Goal: Transaction & Acquisition: Obtain resource

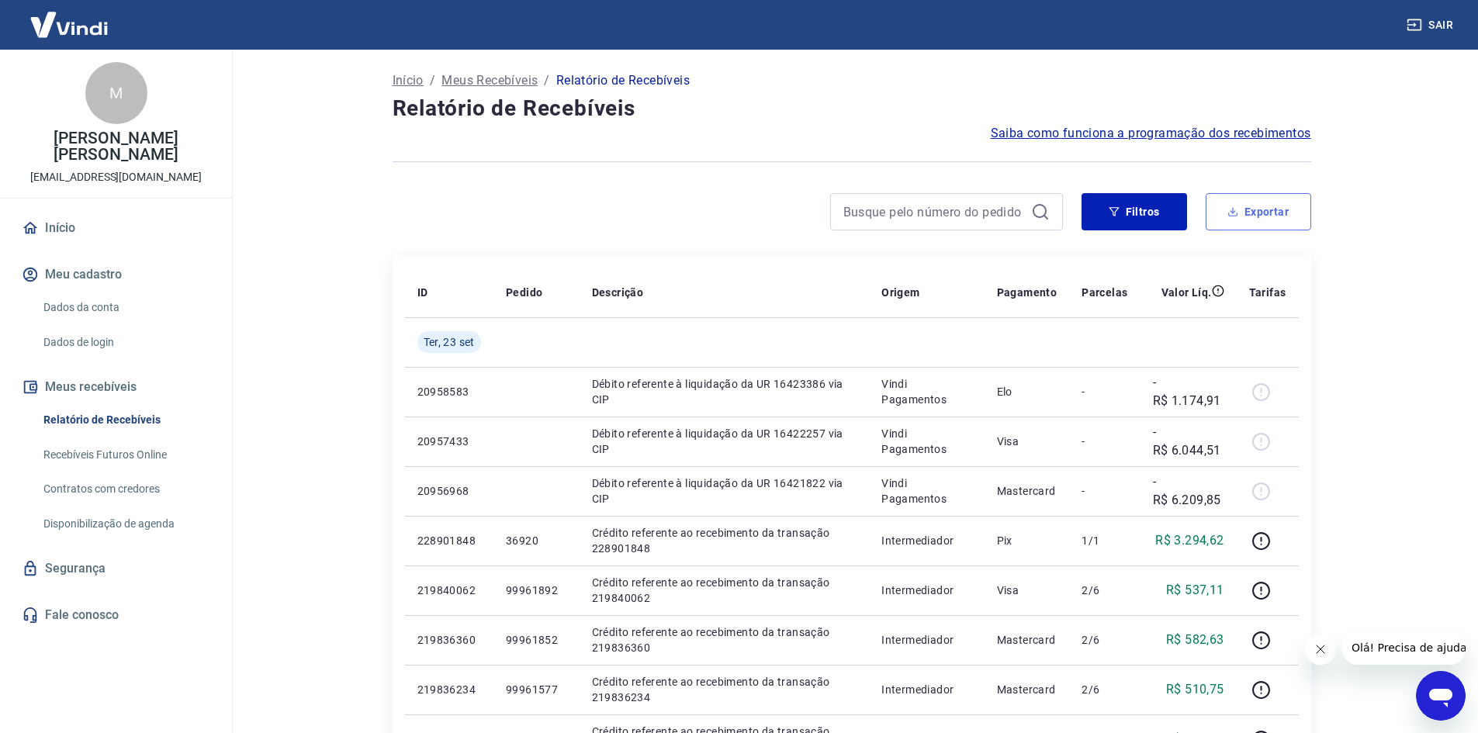
click at [1257, 212] on button "Exportar" at bounding box center [1259, 211] width 106 height 37
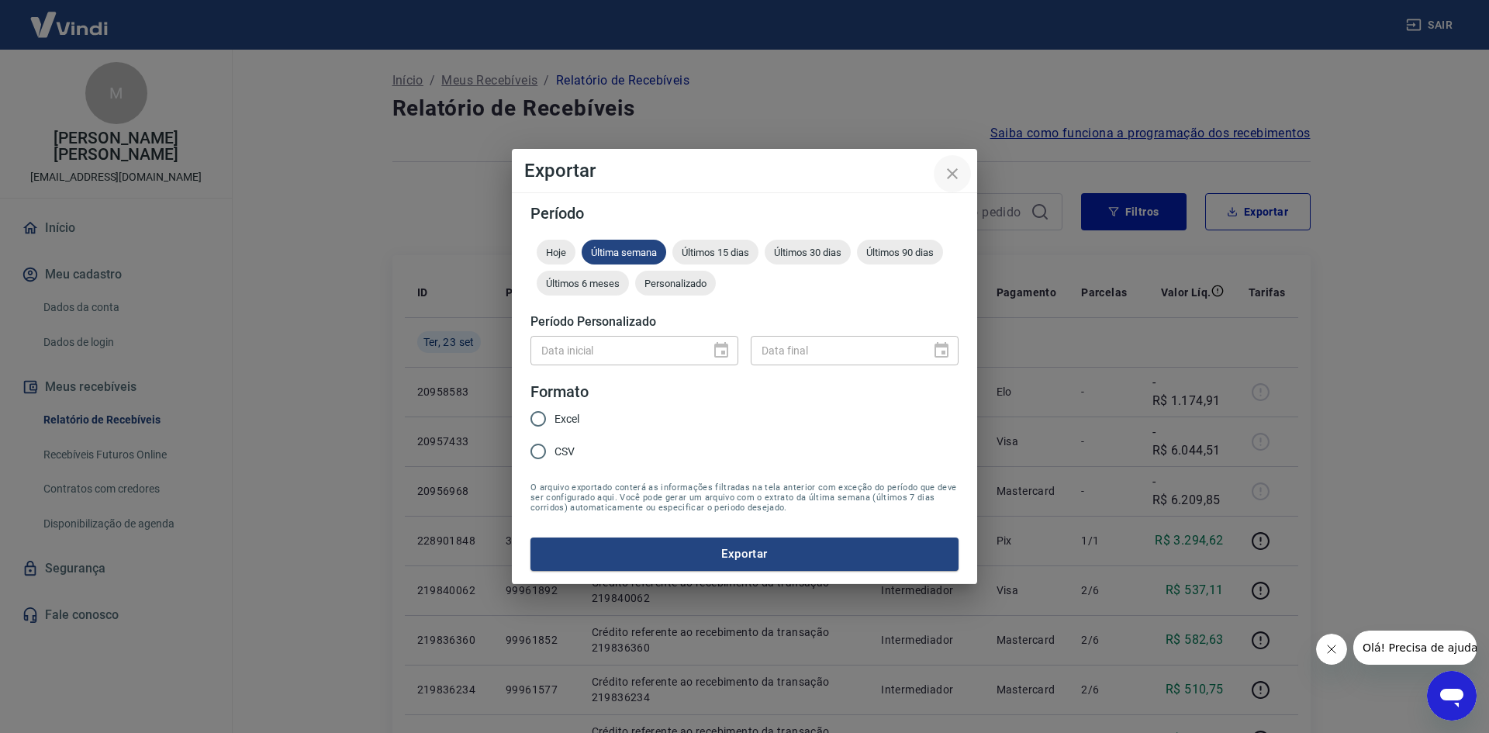
click at [955, 181] on icon "close" at bounding box center [952, 173] width 19 height 19
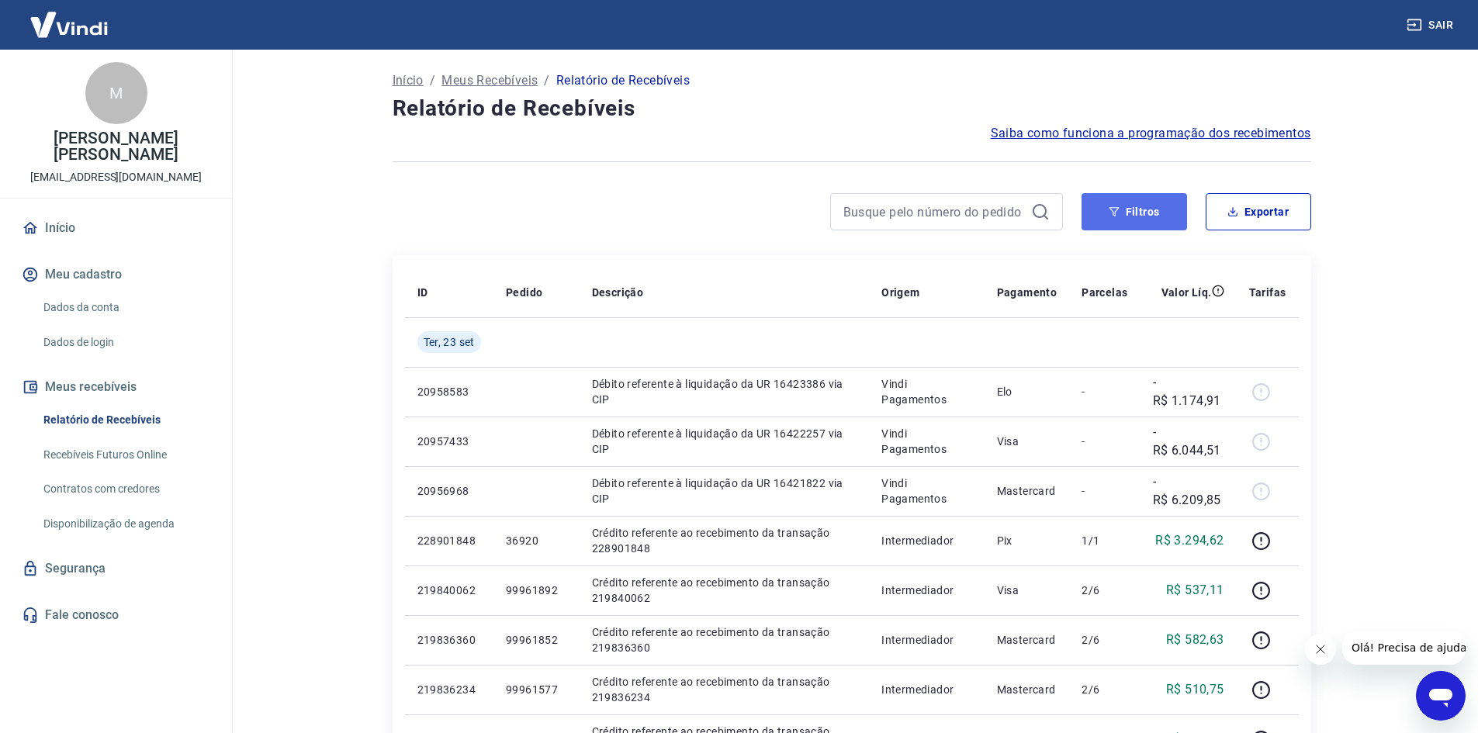
click at [1147, 223] on button "Filtros" at bounding box center [1134, 211] width 106 height 37
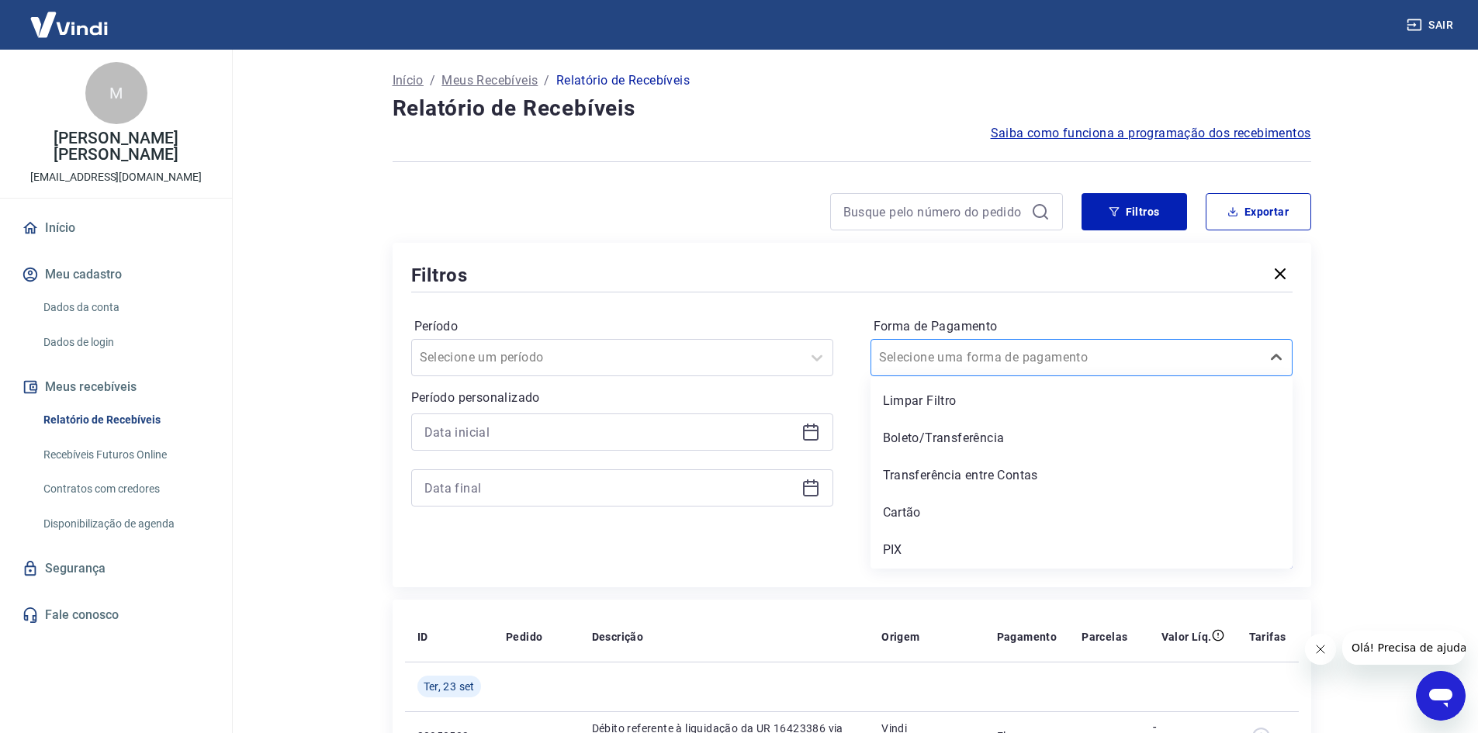
click at [981, 363] on input "Forma de Pagamento" at bounding box center [957, 357] width 157 height 19
click at [934, 510] on div "Cartão" at bounding box center [1081, 512] width 422 height 31
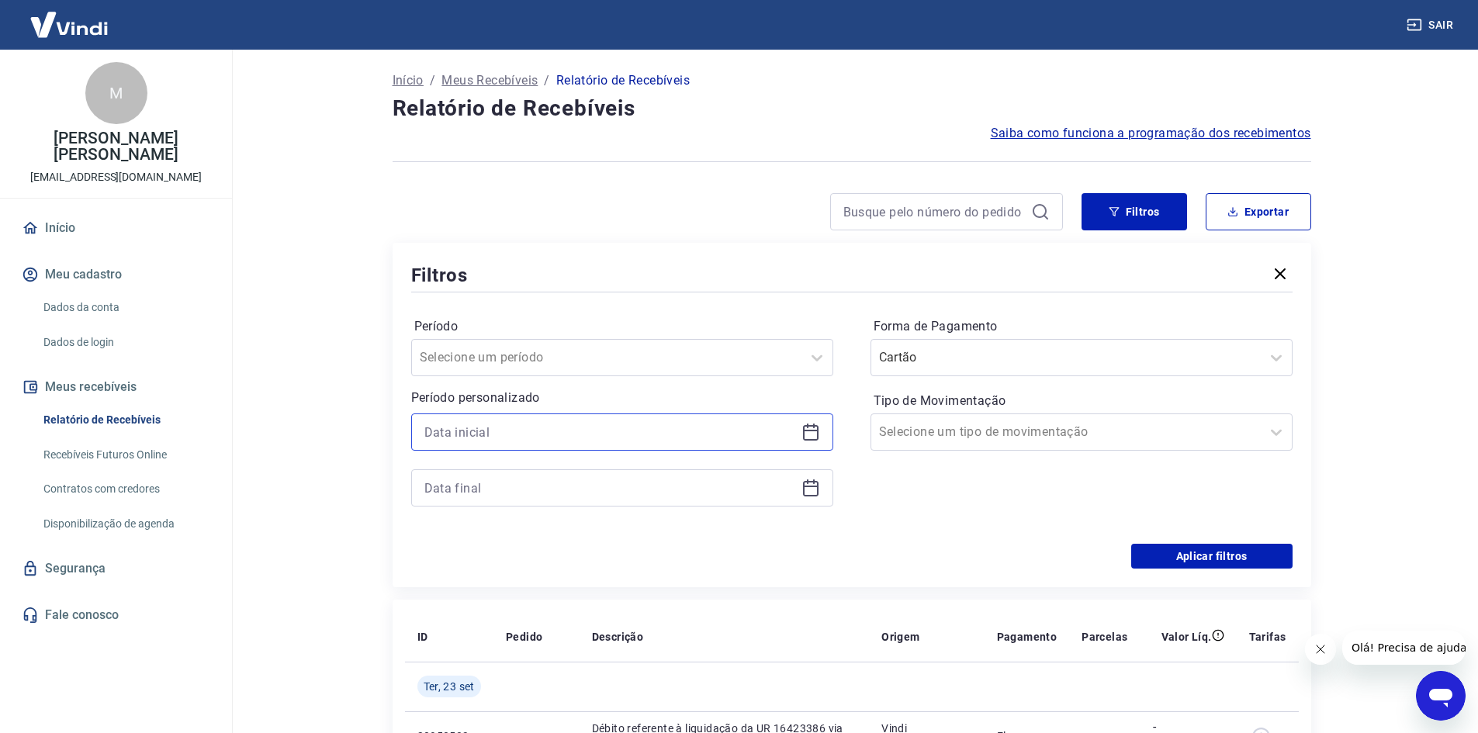
click at [687, 441] on input at bounding box center [609, 431] width 371 height 23
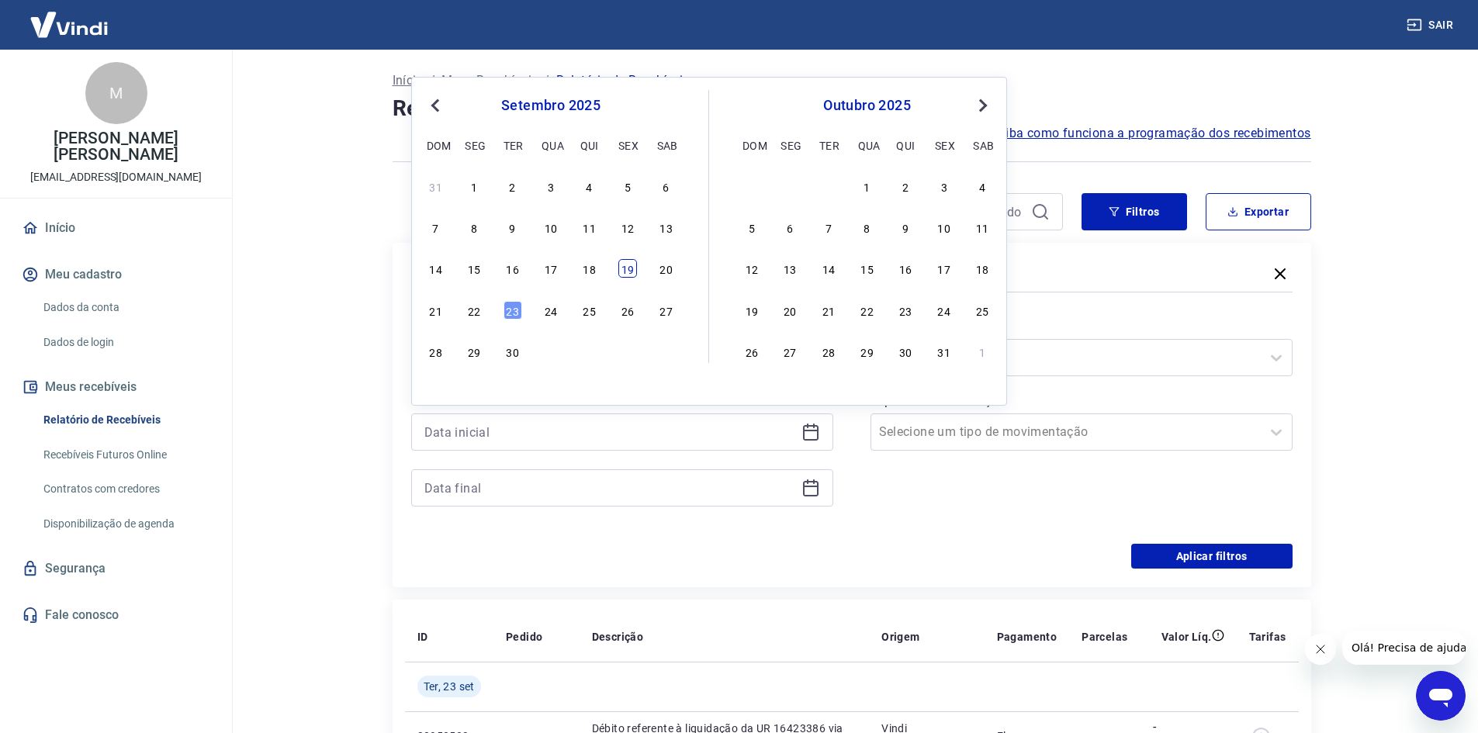
click at [628, 267] on div "19" at bounding box center [627, 268] width 19 height 19
type input "[DATE]"
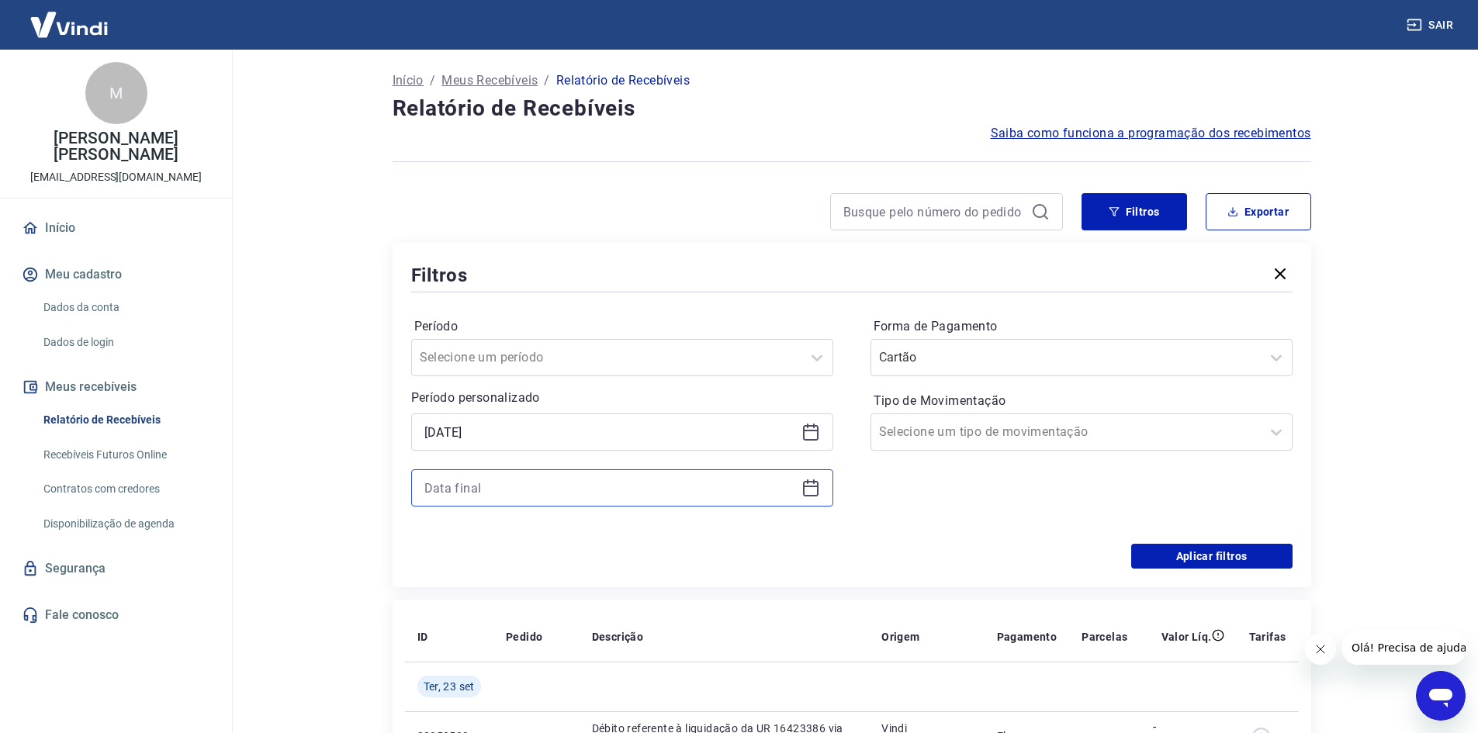
click at [469, 485] on input at bounding box center [609, 487] width 371 height 23
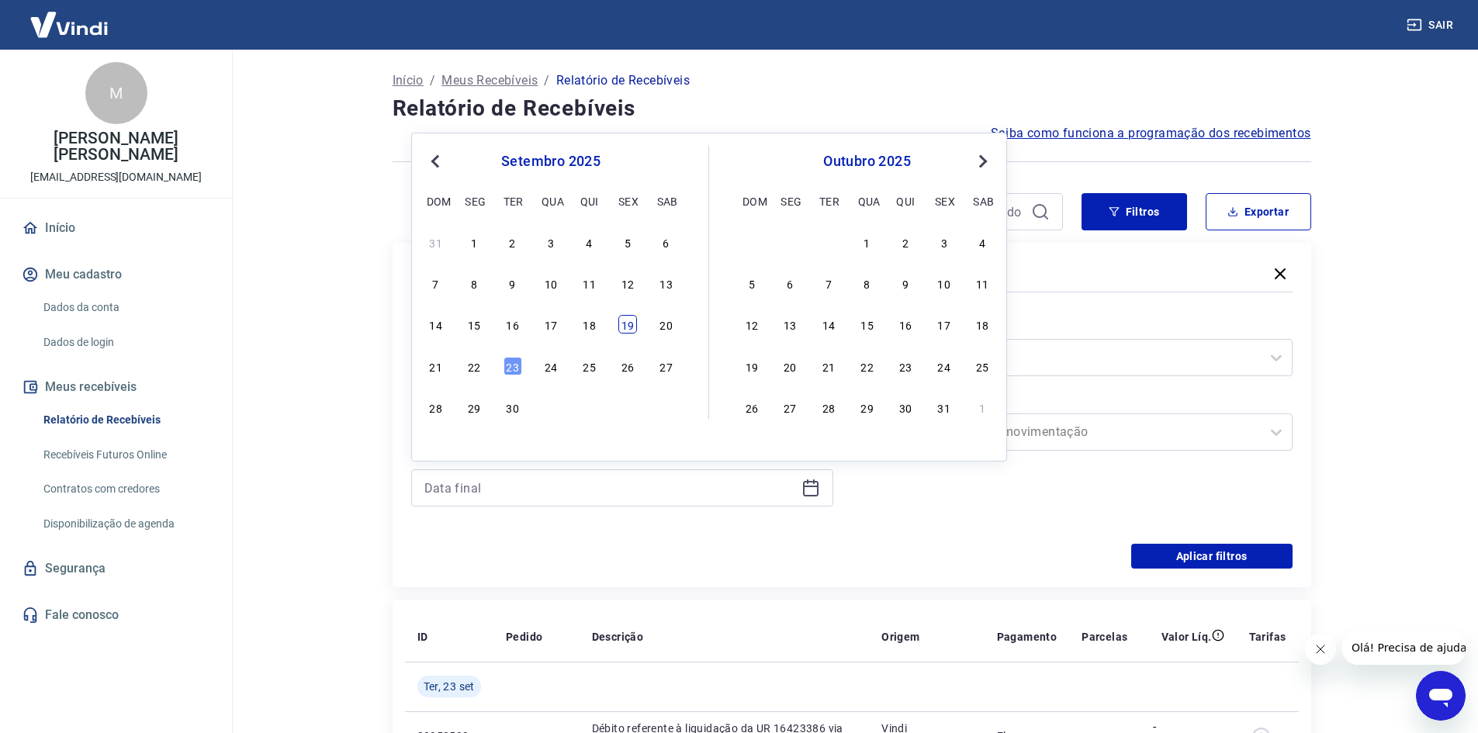
click at [626, 322] on div "19" at bounding box center [627, 324] width 19 height 19
type input "[DATE]"
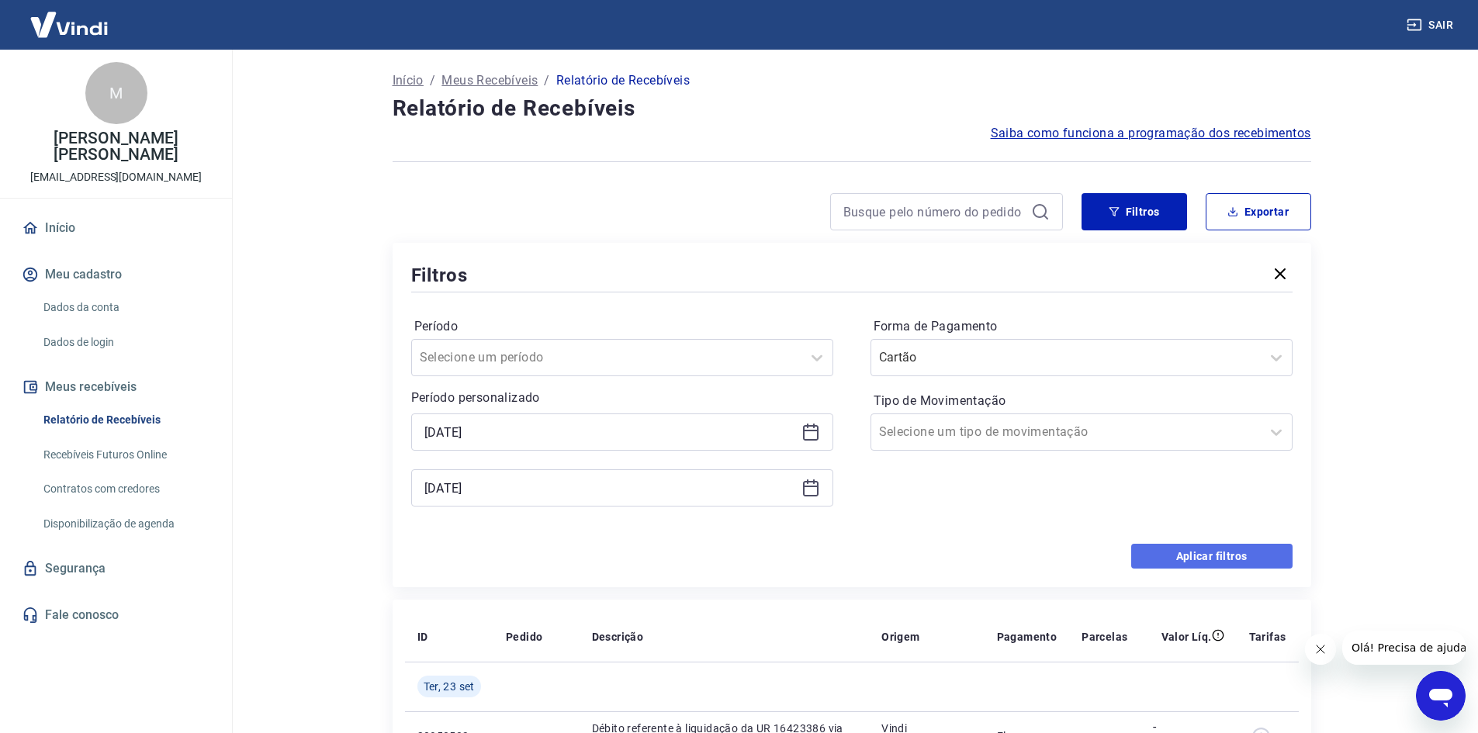
click at [1224, 555] on button "Aplicar filtros" at bounding box center [1211, 556] width 161 height 25
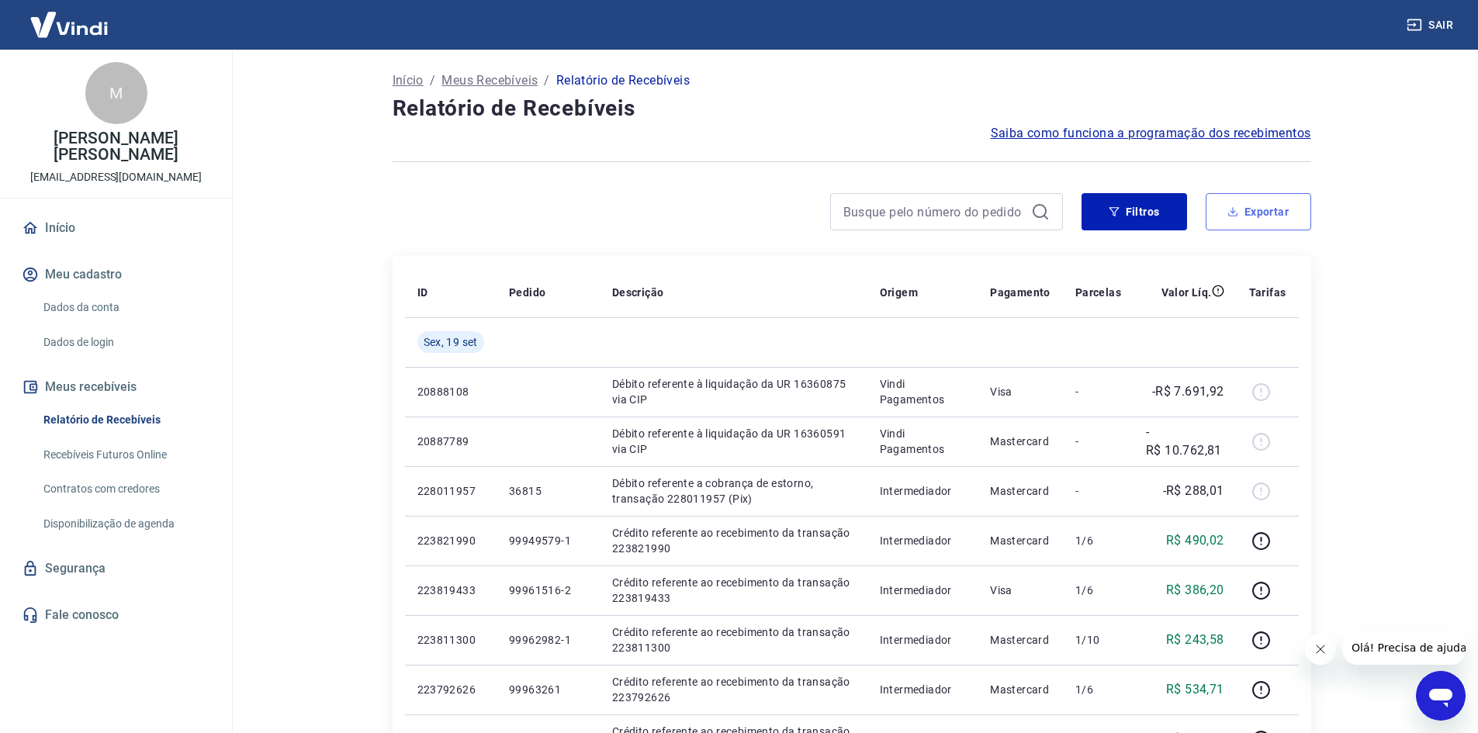
click at [1236, 209] on icon "button" at bounding box center [1232, 211] width 11 height 11
type input "[DATE]"
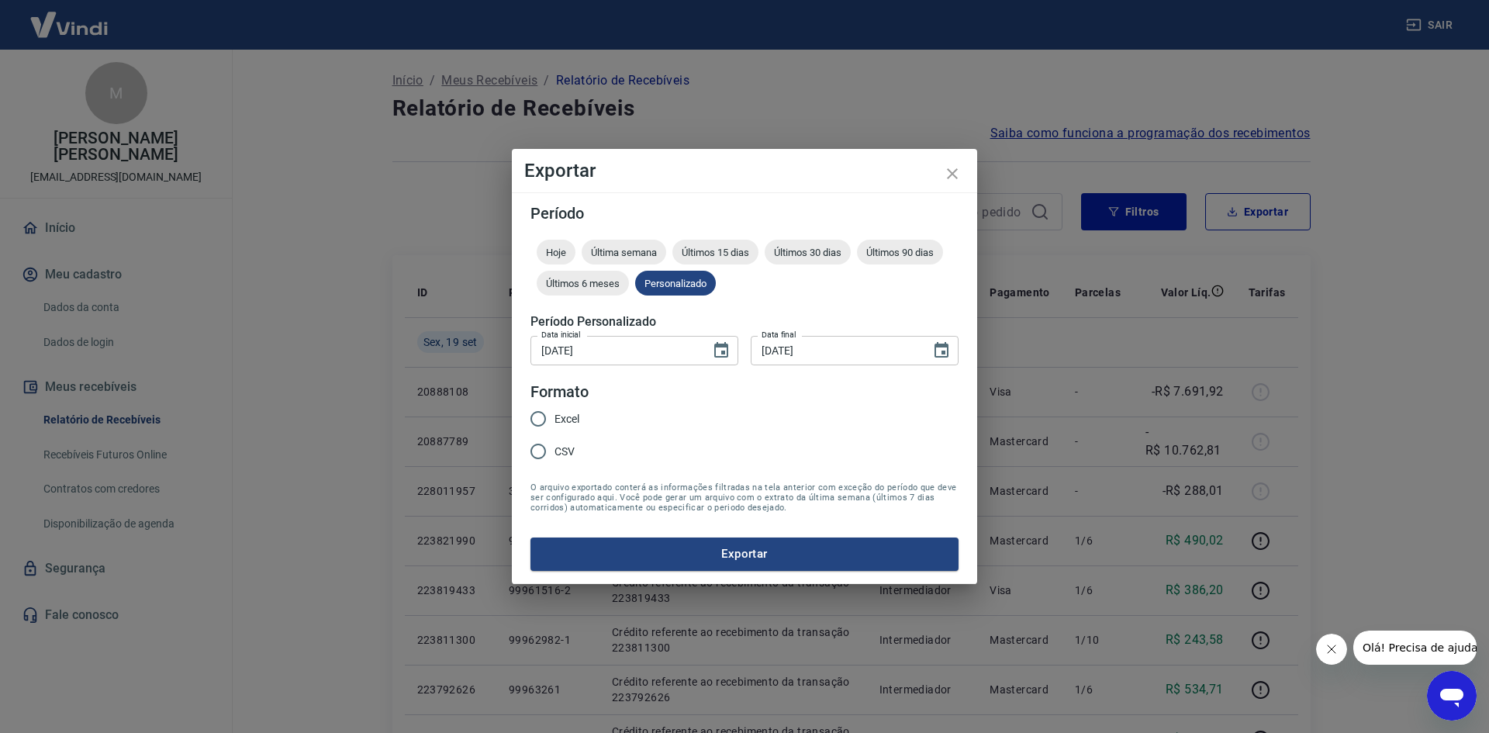
click at [555, 418] on span "Excel" at bounding box center [567, 419] width 25 height 16
click at [555, 418] on input "Excel" at bounding box center [538, 419] width 33 height 33
radio input "true"
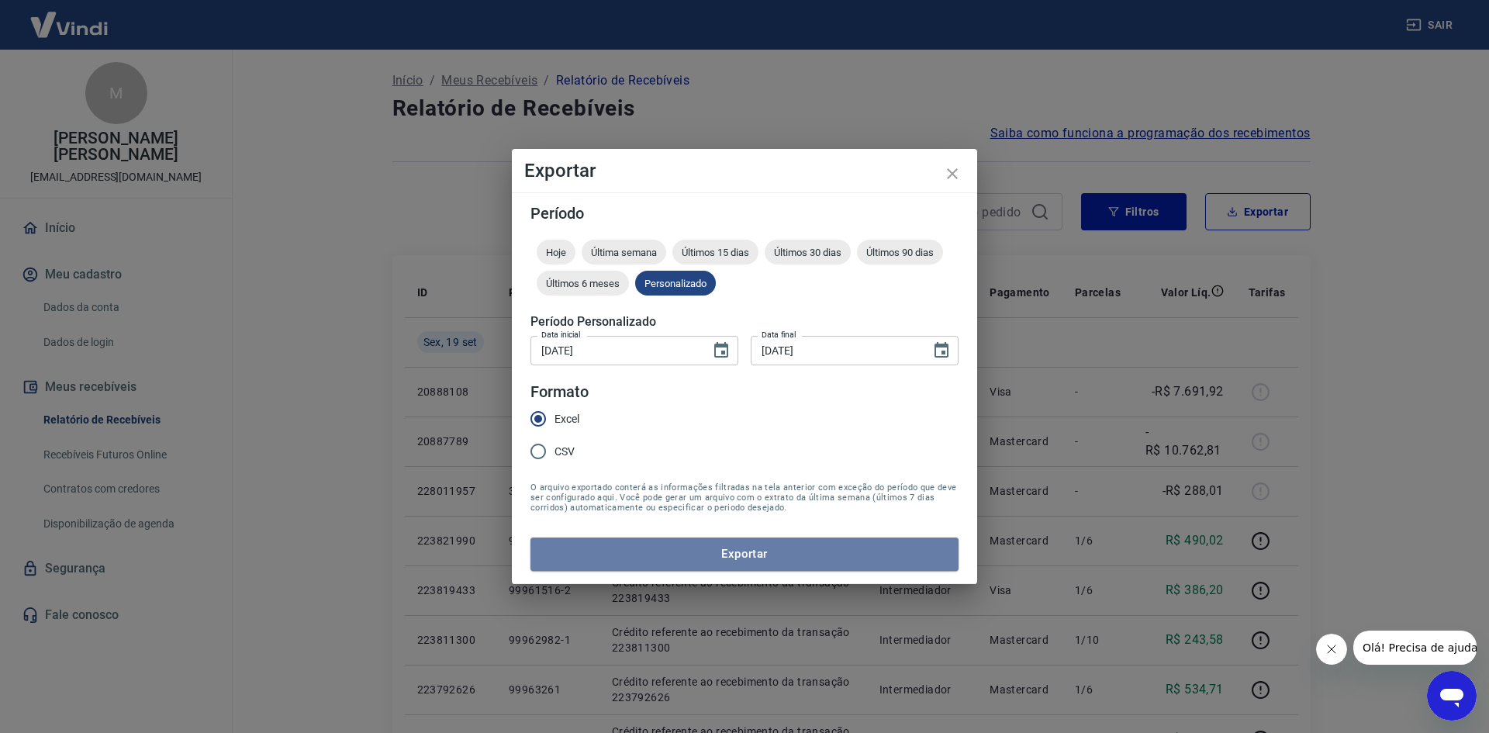
click at [773, 564] on button "Exportar" at bounding box center [745, 554] width 428 height 33
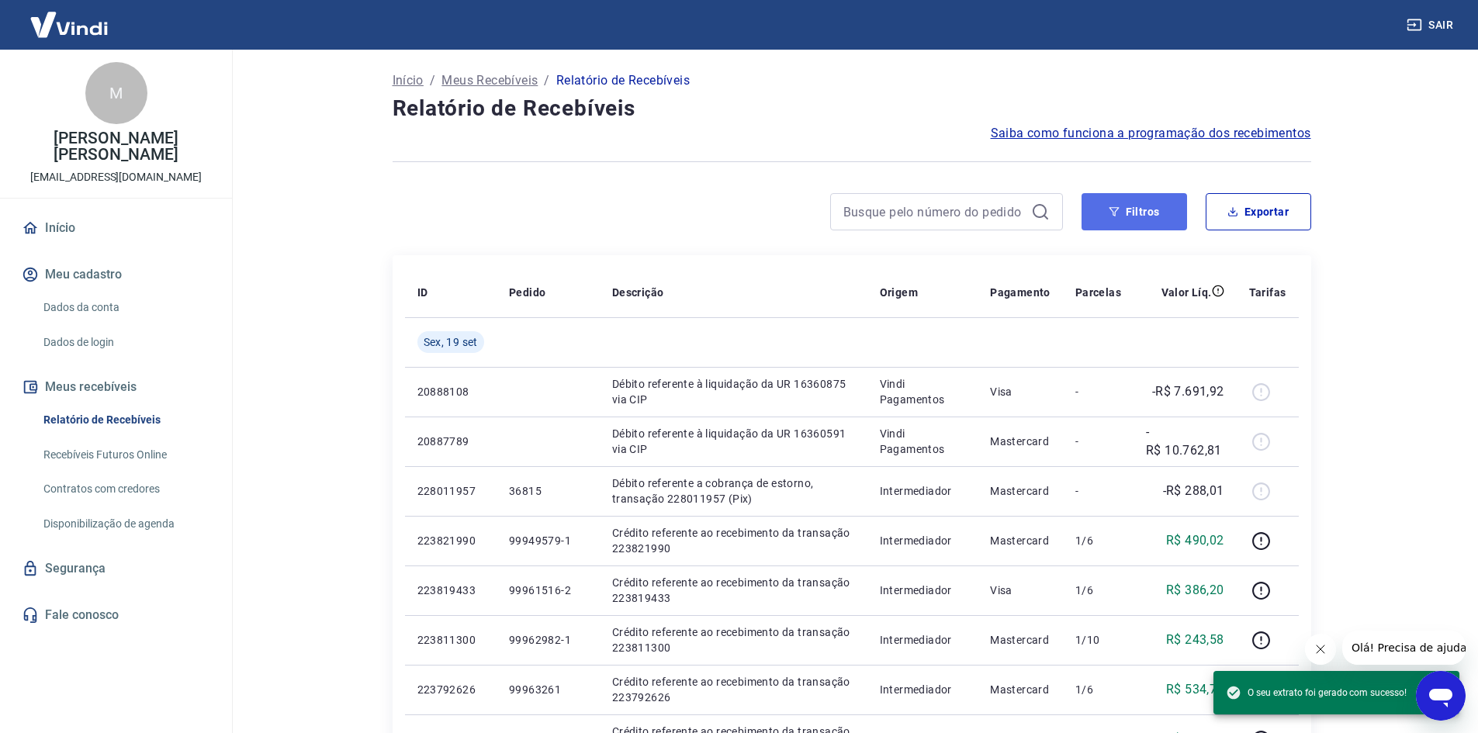
click at [1133, 213] on button "Filtros" at bounding box center [1134, 211] width 106 height 37
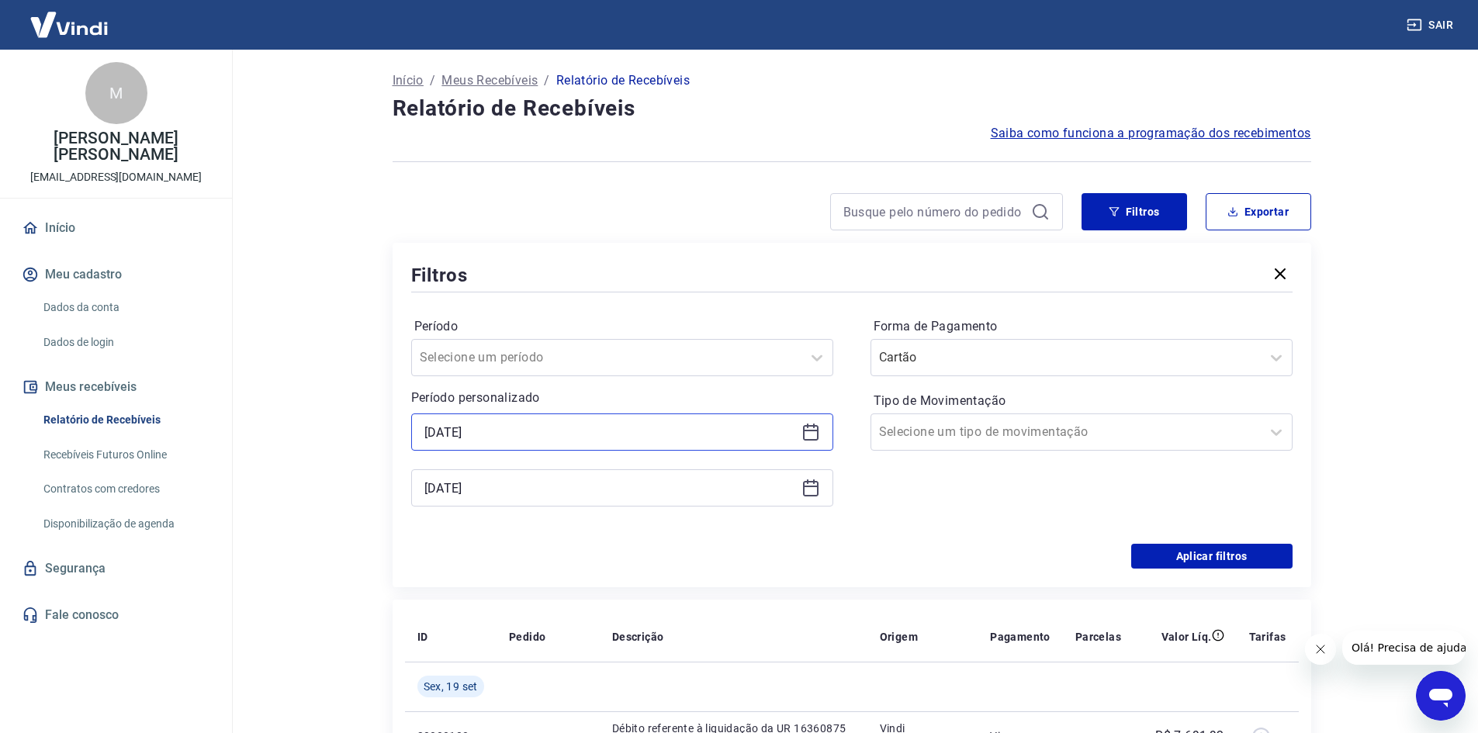
click at [541, 425] on input "[DATE]" at bounding box center [609, 431] width 371 height 23
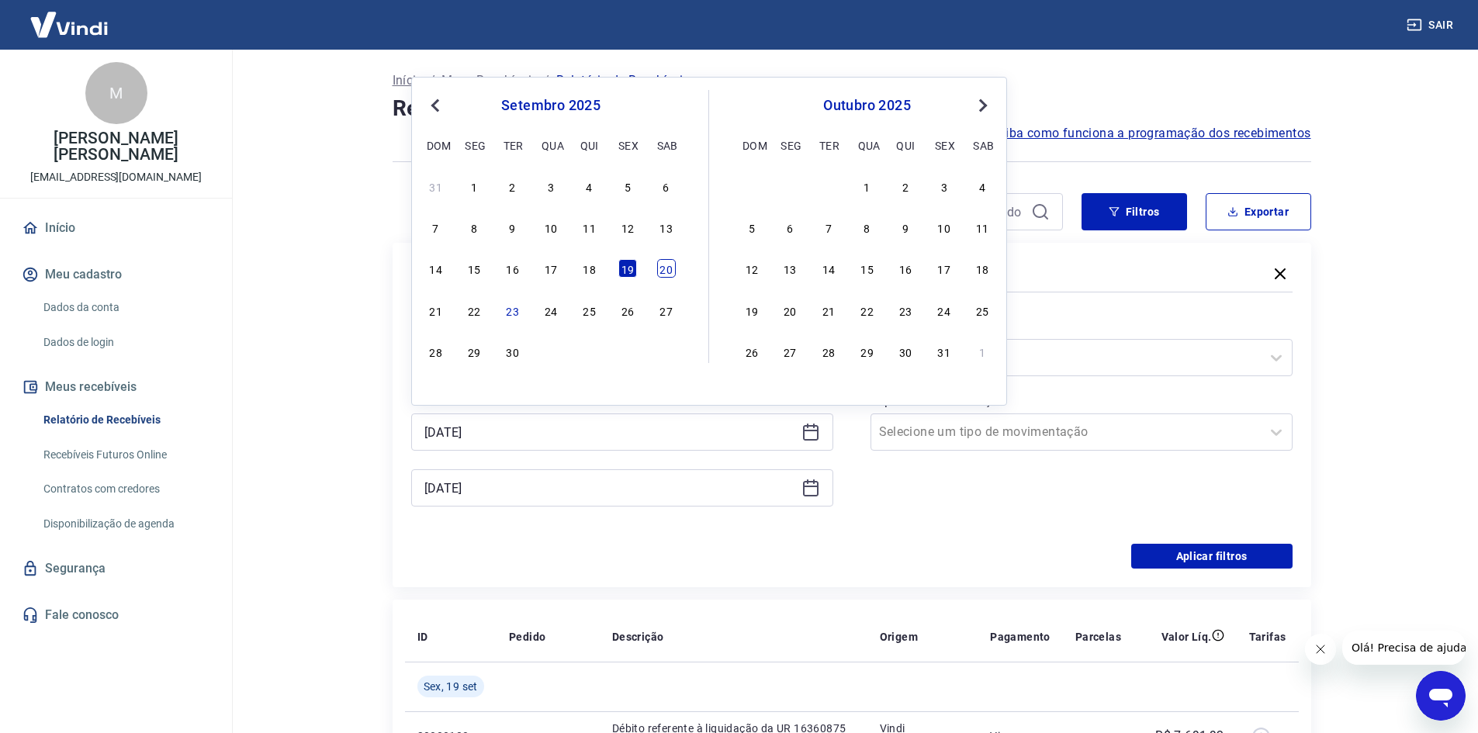
click at [664, 274] on div "20" at bounding box center [666, 268] width 19 height 19
type input "[DATE]"
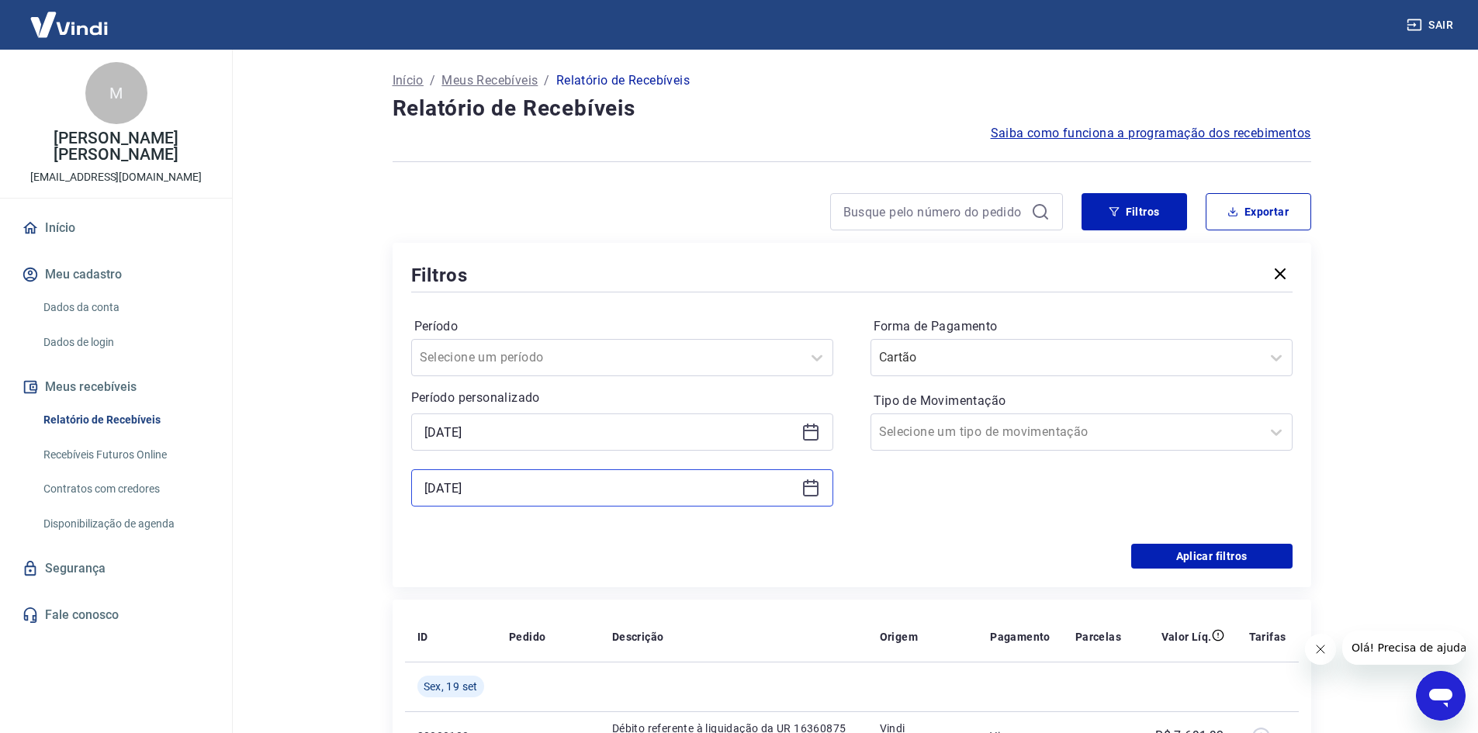
click at [555, 483] on input "[DATE]" at bounding box center [609, 487] width 371 height 23
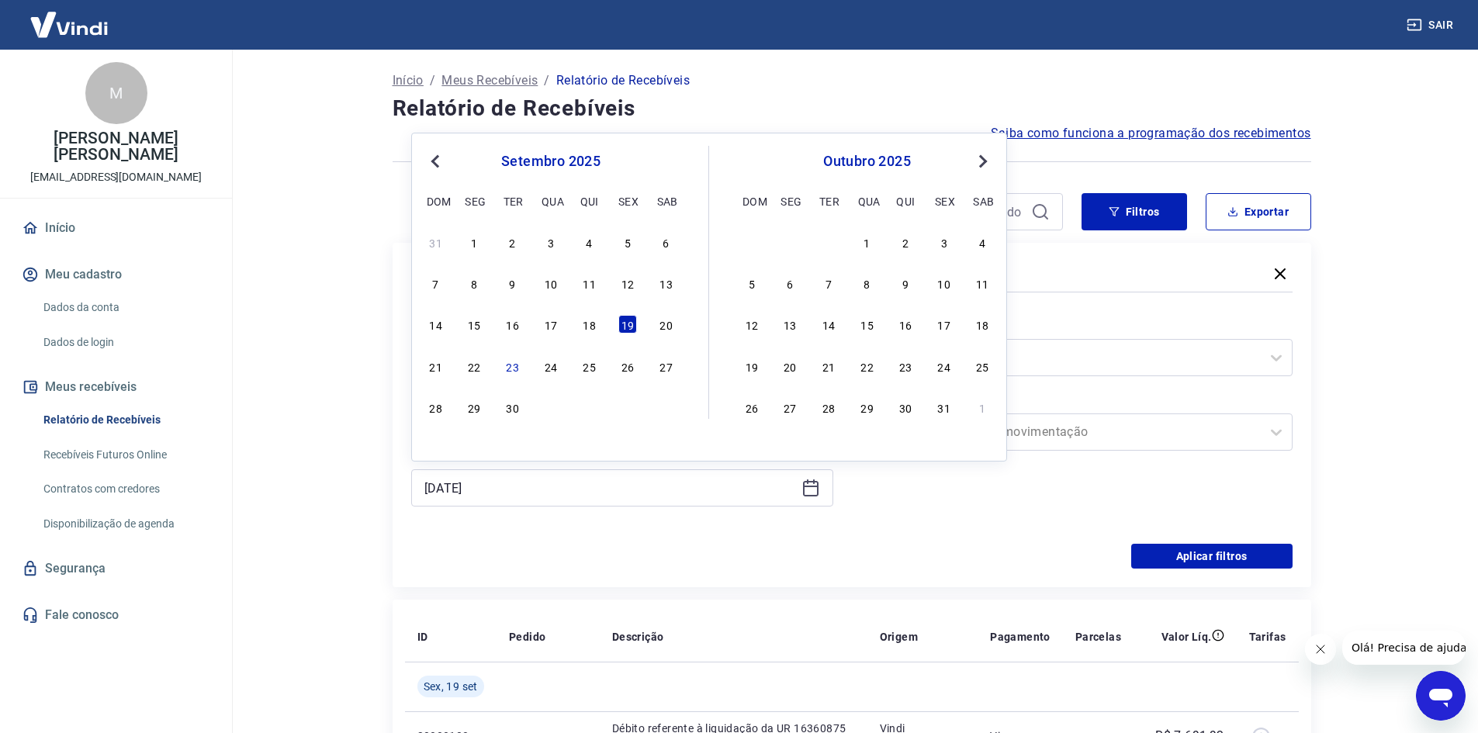
click at [476, 362] on div "22" at bounding box center [474, 366] width 19 height 19
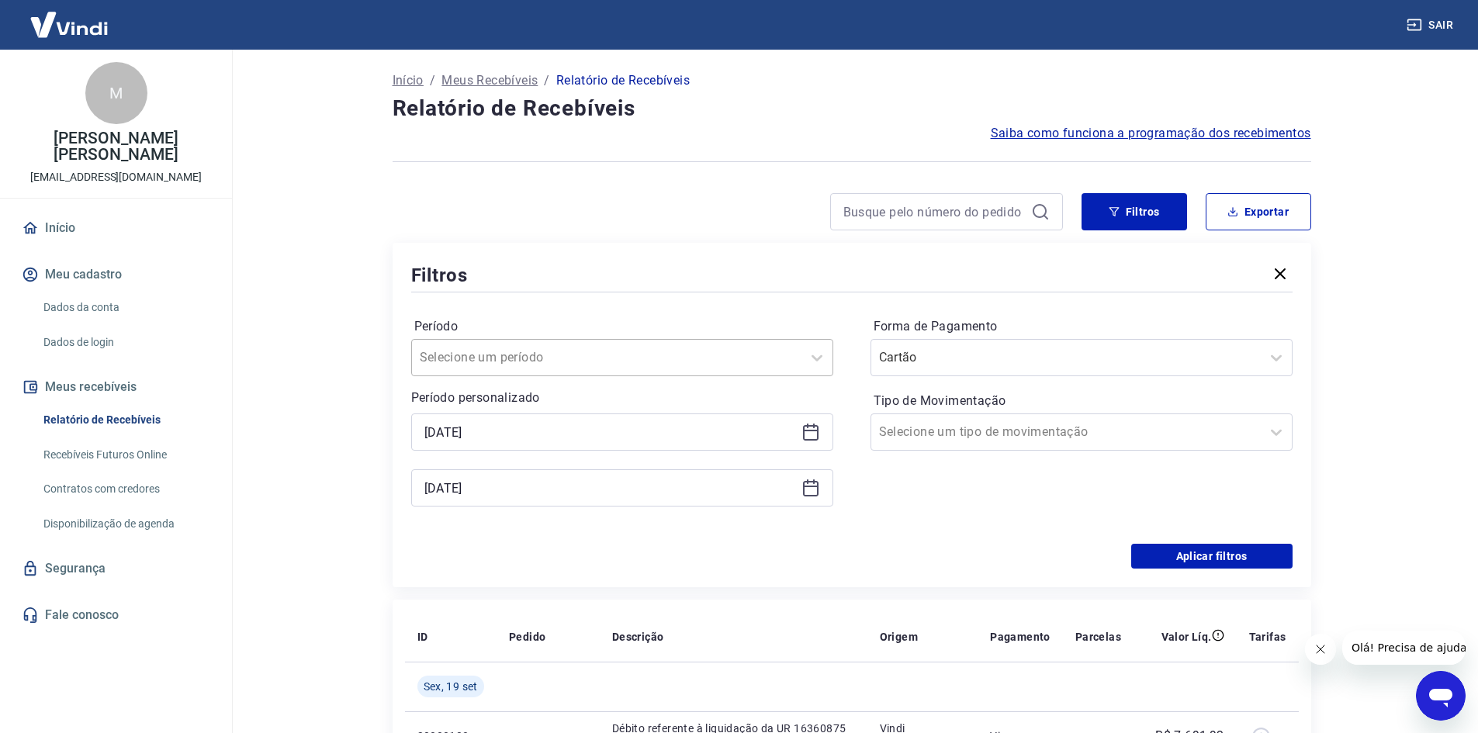
type input "[DATE]"
click at [1215, 561] on button "Aplicar filtros" at bounding box center [1211, 556] width 161 height 25
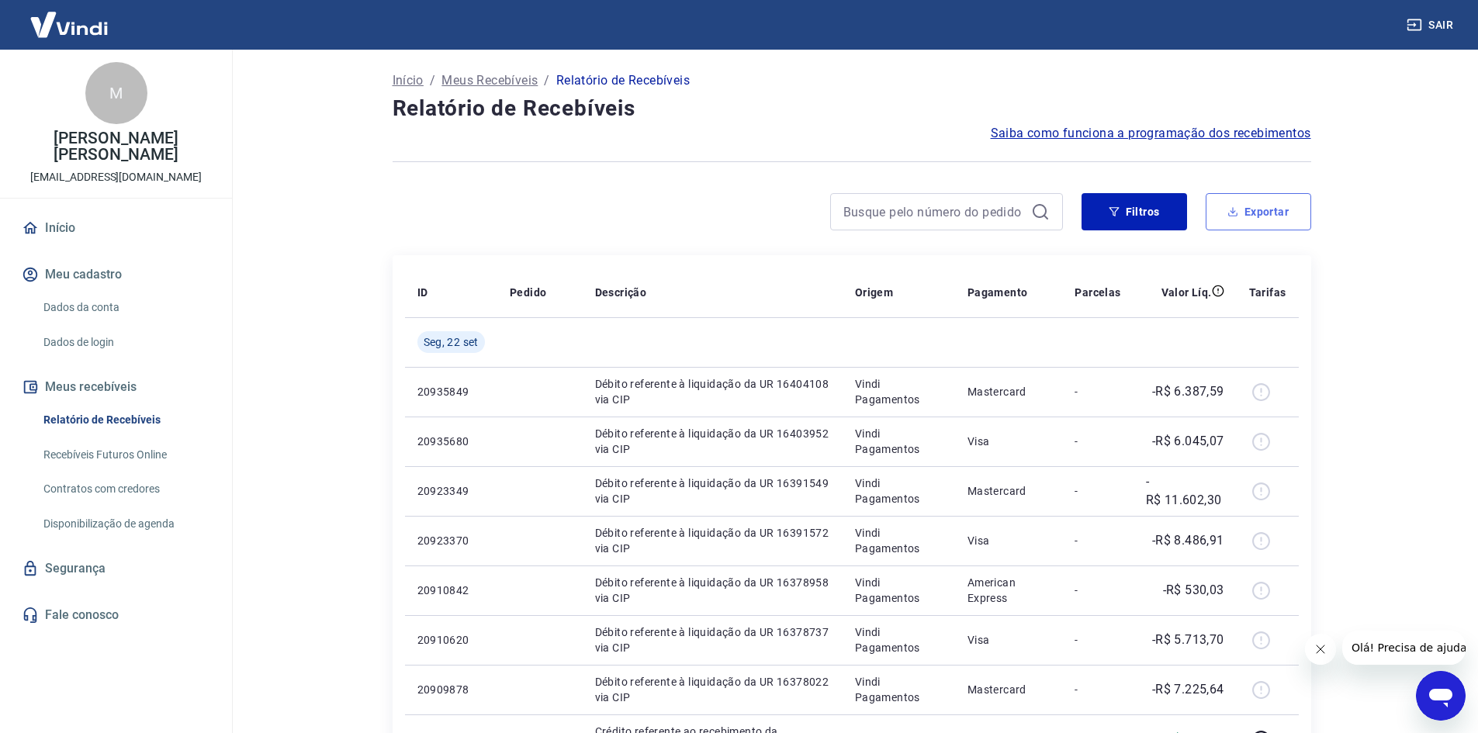
click at [1256, 218] on button "Exportar" at bounding box center [1259, 211] width 106 height 37
type input "[DATE]"
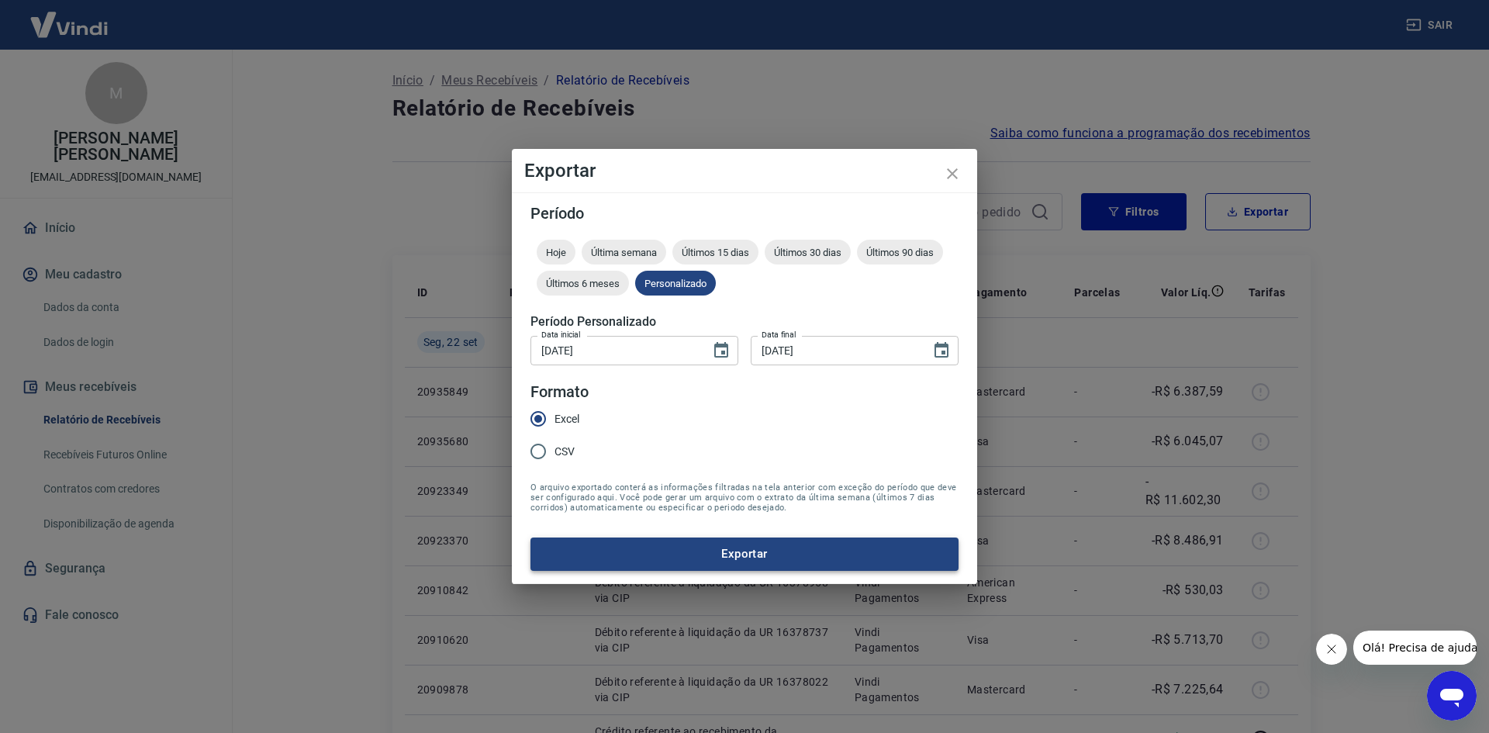
click at [714, 548] on button "Exportar" at bounding box center [745, 554] width 428 height 33
